Goal: Obtain resource: Obtain resource

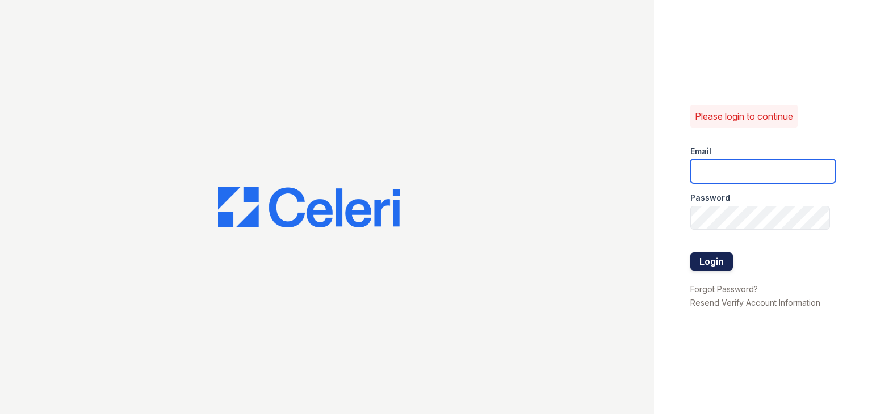
type input "[EMAIL_ADDRESS][DOMAIN_NAME]"
click at [704, 255] on button "Login" at bounding box center [711, 262] width 43 height 18
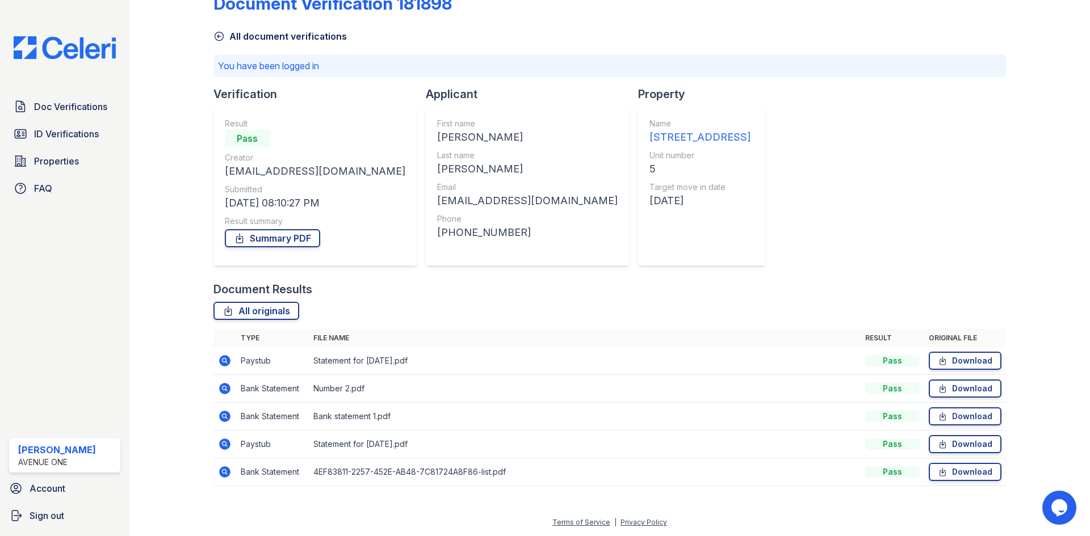
scroll to position [30, 0]
click at [871, 360] on link "Download" at bounding box center [965, 361] width 73 height 18
click at [871, 387] on link "Download" at bounding box center [965, 389] width 73 height 18
click at [871, 414] on link "Download" at bounding box center [965, 444] width 73 height 18
click at [871, 414] on link "Download" at bounding box center [965, 472] width 73 height 18
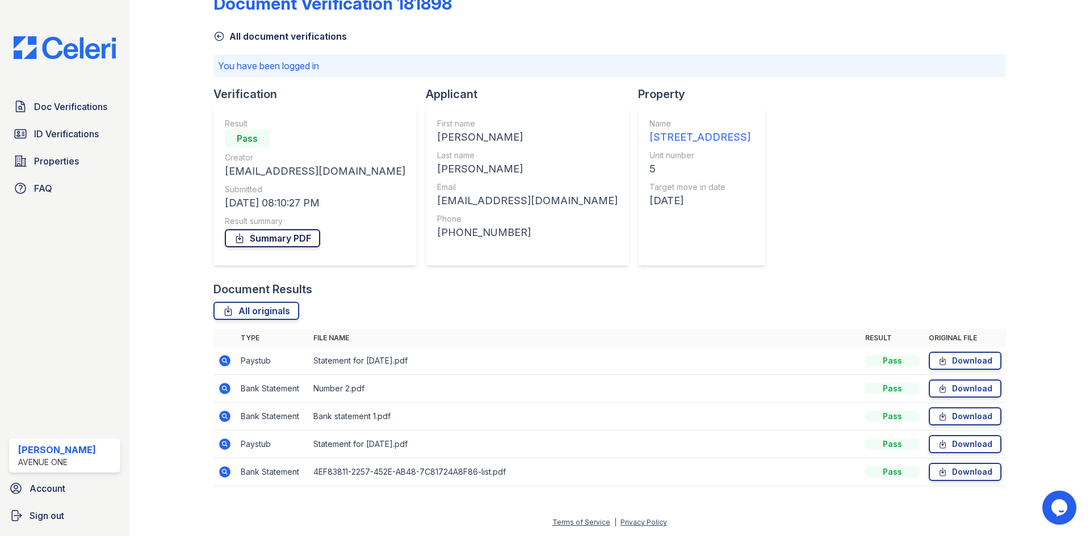
click at [245, 240] on link "Summary PDF" at bounding box center [272, 238] width 95 height 18
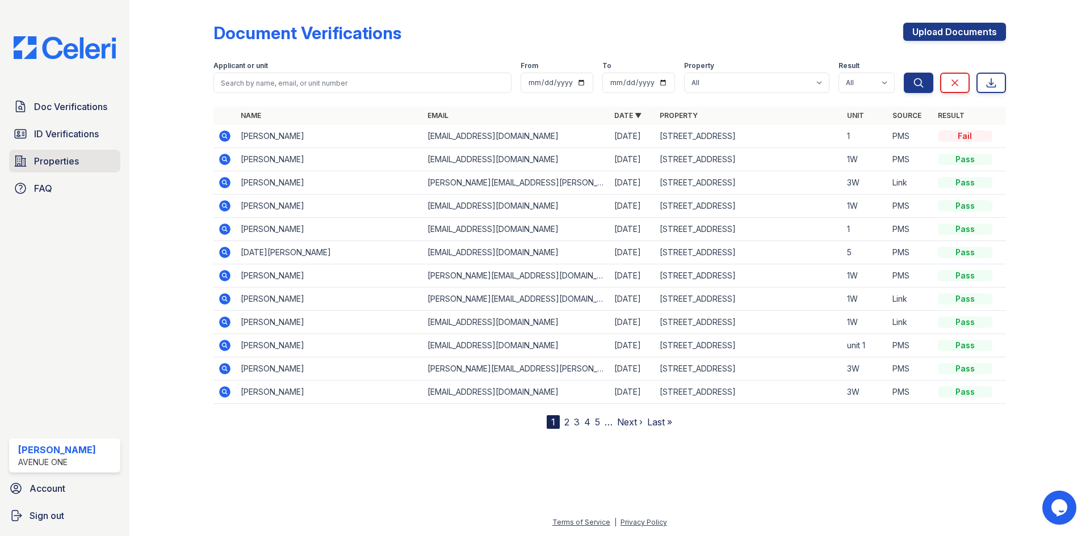
click at [107, 165] on link "Properties" at bounding box center [64, 161] width 111 height 23
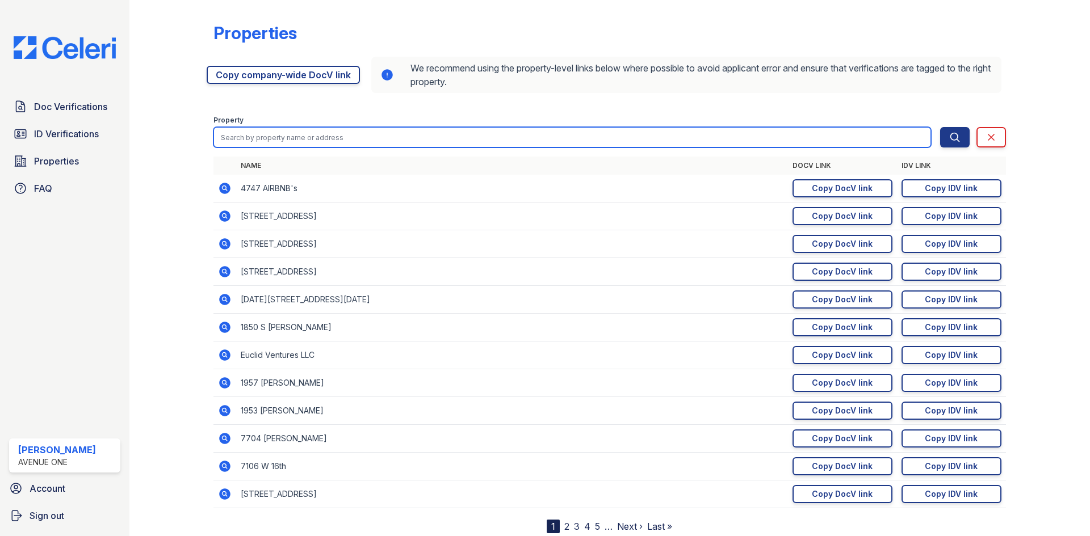
click at [261, 141] on input "search" at bounding box center [572, 137] width 718 height 20
type input "1001"
click at [940, 127] on button "Search" at bounding box center [955, 137] width 30 height 20
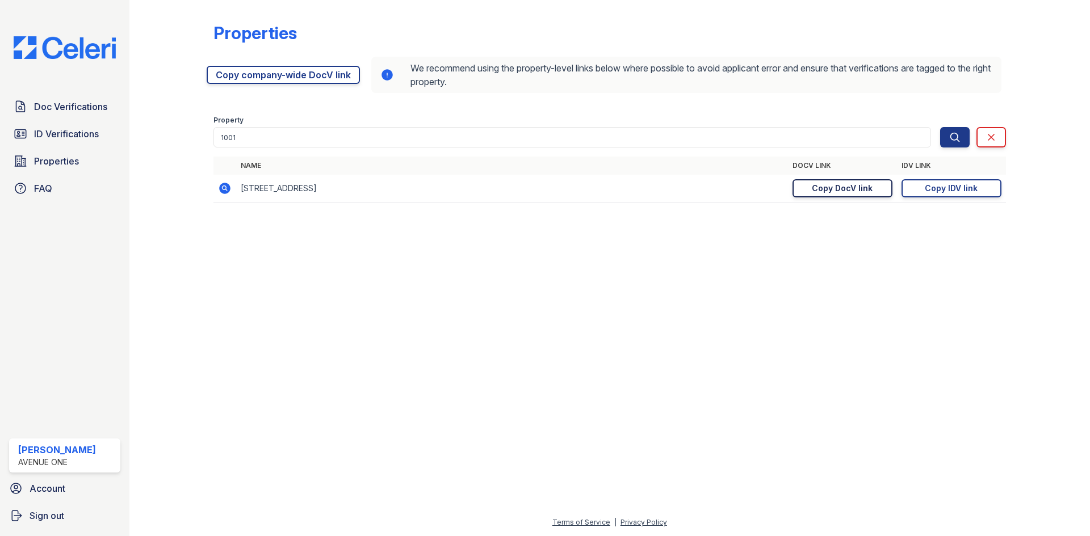
click at [860, 184] on div "Copy DocV link" at bounding box center [842, 188] width 61 height 11
click at [965, 195] on link "Copy IDV link Copy link" at bounding box center [951, 188] width 100 height 18
